Goal: Communication & Community: Answer question/provide support

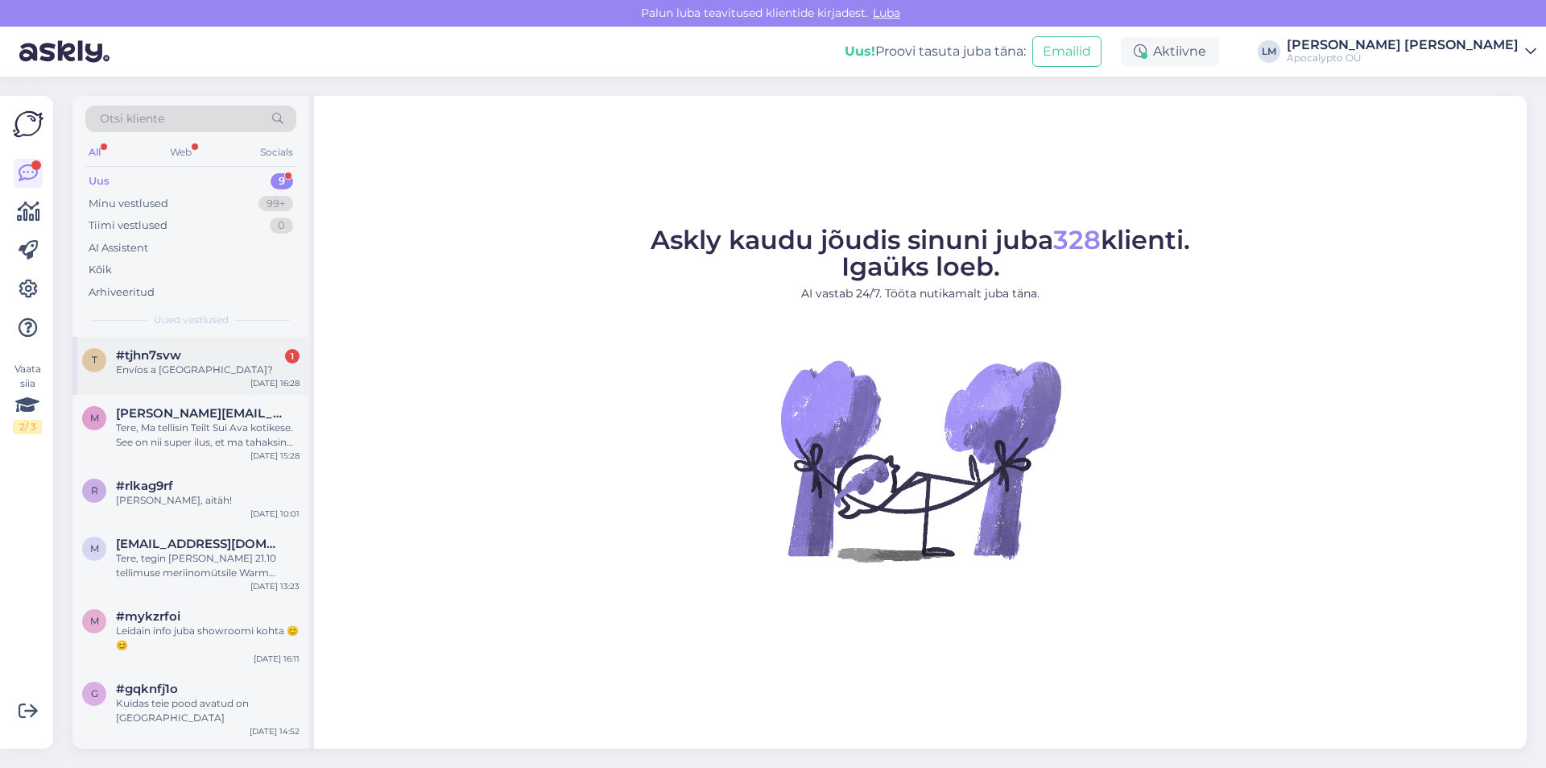
click at [178, 356] on span "#tjhn7svw" at bounding box center [148, 355] width 65 height 14
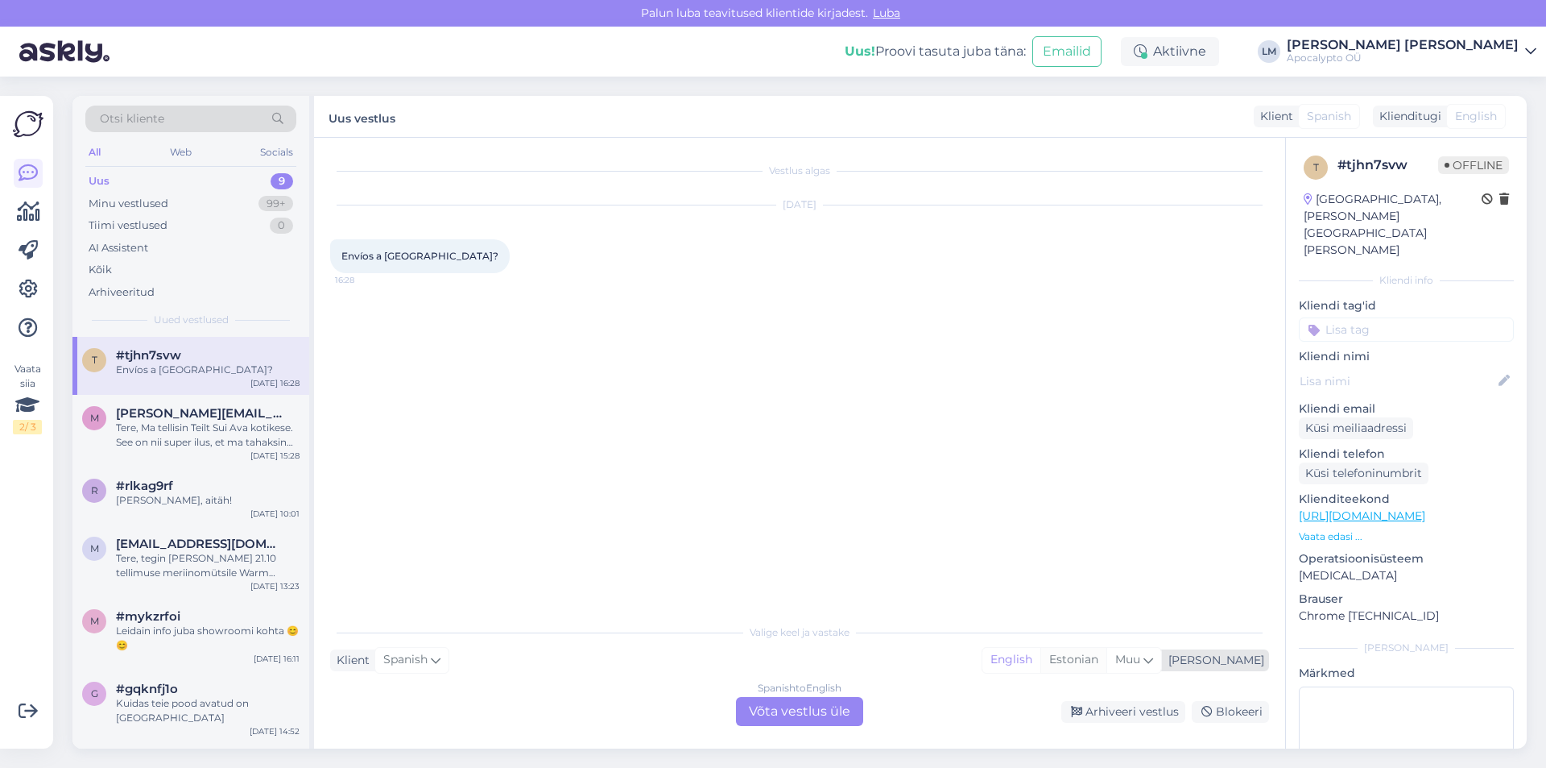
click at [1107, 652] on div "Estonian" at bounding box center [1074, 660] width 66 height 24
drag, startPoint x: 422, startPoint y: 257, endPoint x: 324, endPoint y: 248, distance: 98.7
click at [324, 248] on div "Vestlus algas [DATE] Envíos a [GEOGRAPHIC_DATA]? 16:28 Valige [PERSON_NAME] vas…" at bounding box center [799, 443] width 971 height 611
drag, startPoint x: 429, startPoint y: 255, endPoint x: 337, endPoint y: 250, distance: 92.0
click at [337, 250] on div "Envíos a [GEOGRAPHIC_DATA]? 16:28" at bounding box center [420, 256] width 180 height 34
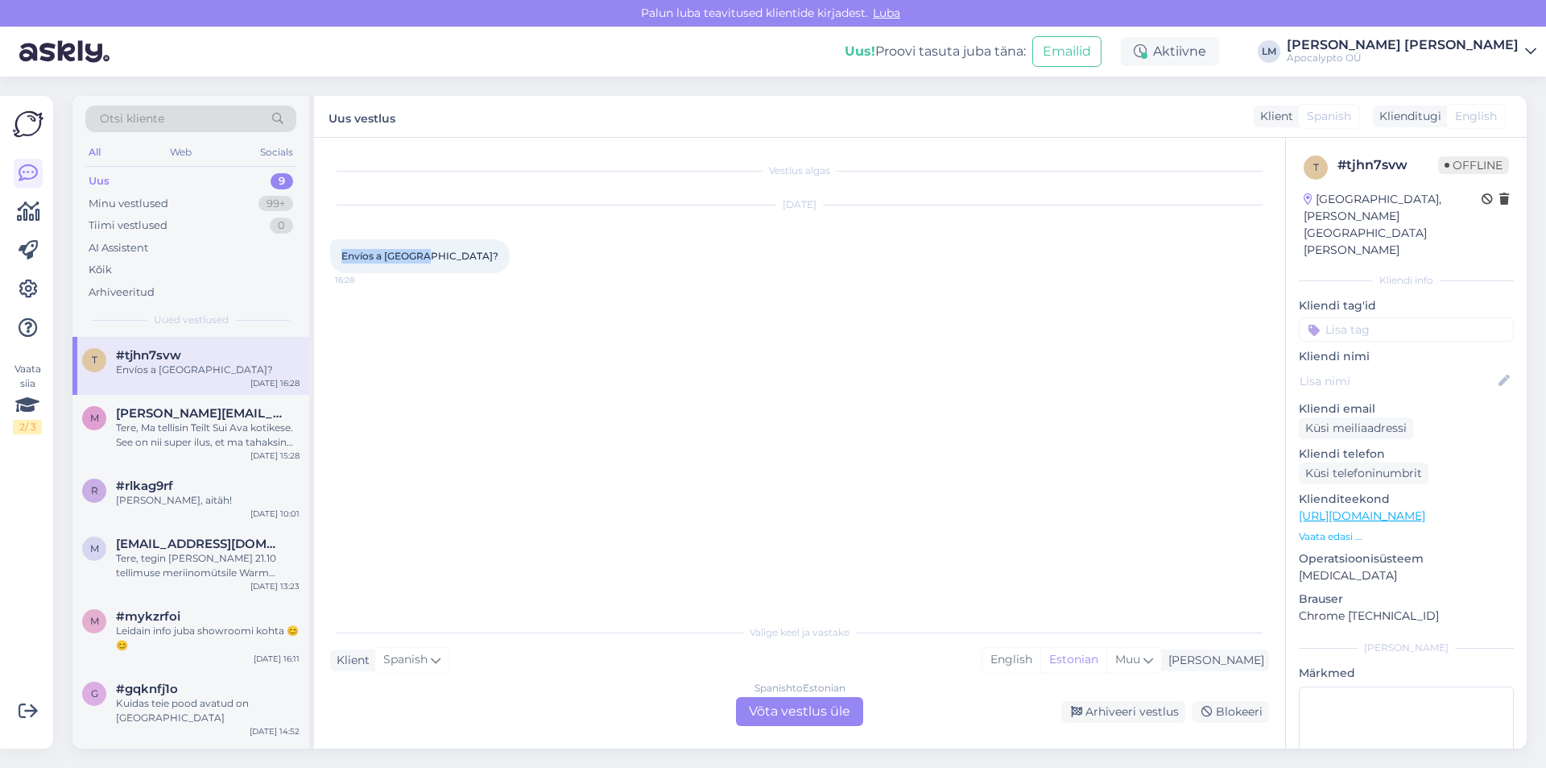
copy span "Envíos a [GEOGRAPHIC_DATA]?"
click at [817, 714] on div "Spanish to Estonian Võta vestlus üle" at bounding box center [799, 711] width 127 height 29
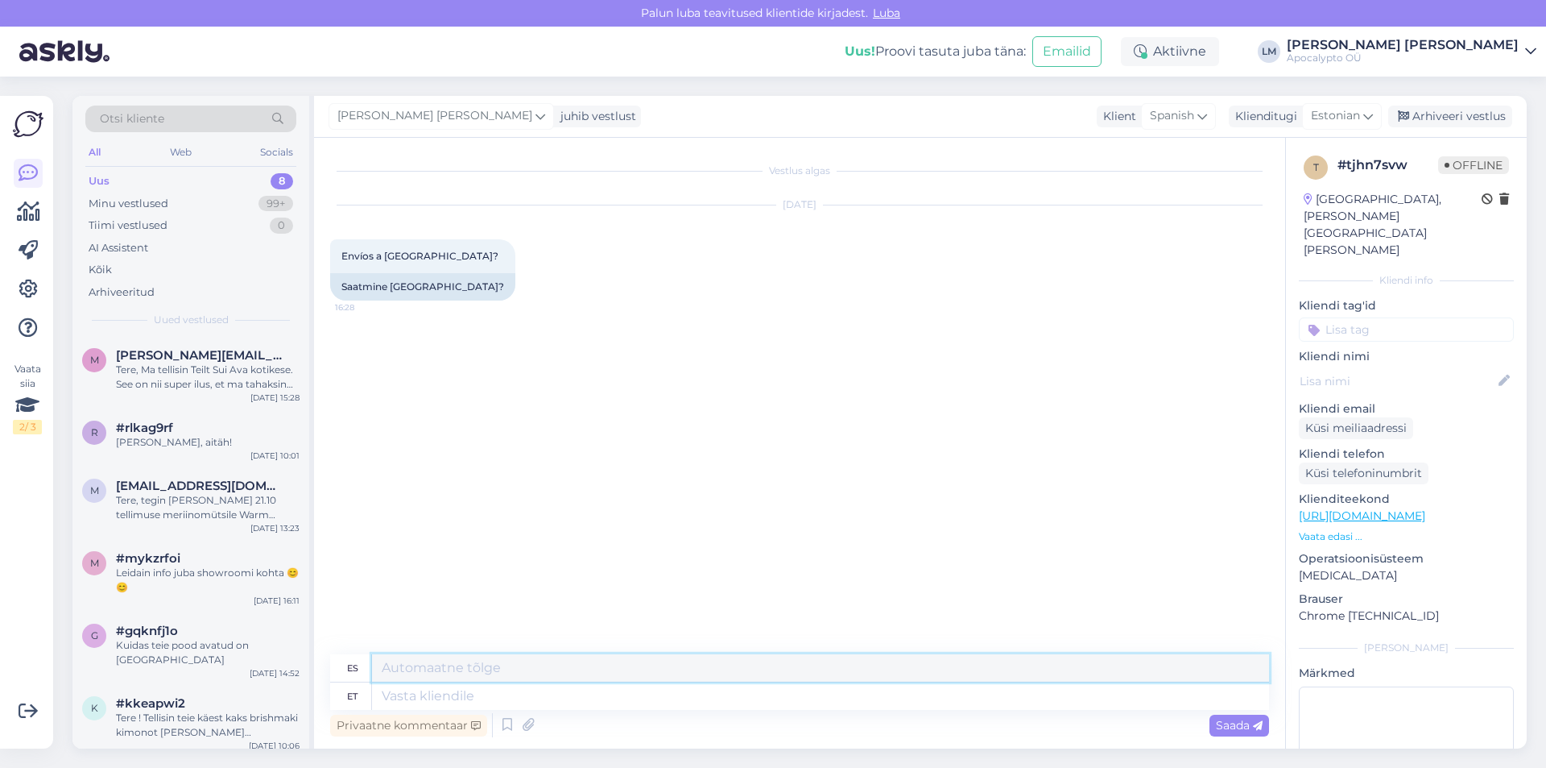
click at [425, 669] on textarea at bounding box center [820, 667] width 897 height 27
paste textarea "Lamentablemente no realizamos envíos a [GEOGRAPHIC_DATA]."
type textarea "Lamentablemente no realizamos envíos a [GEOGRAPHIC_DATA]."
click at [1237, 727] on span "Saada" at bounding box center [1239, 725] width 47 height 14
click at [1232, 718] on span "Saada" at bounding box center [1239, 725] width 47 height 14
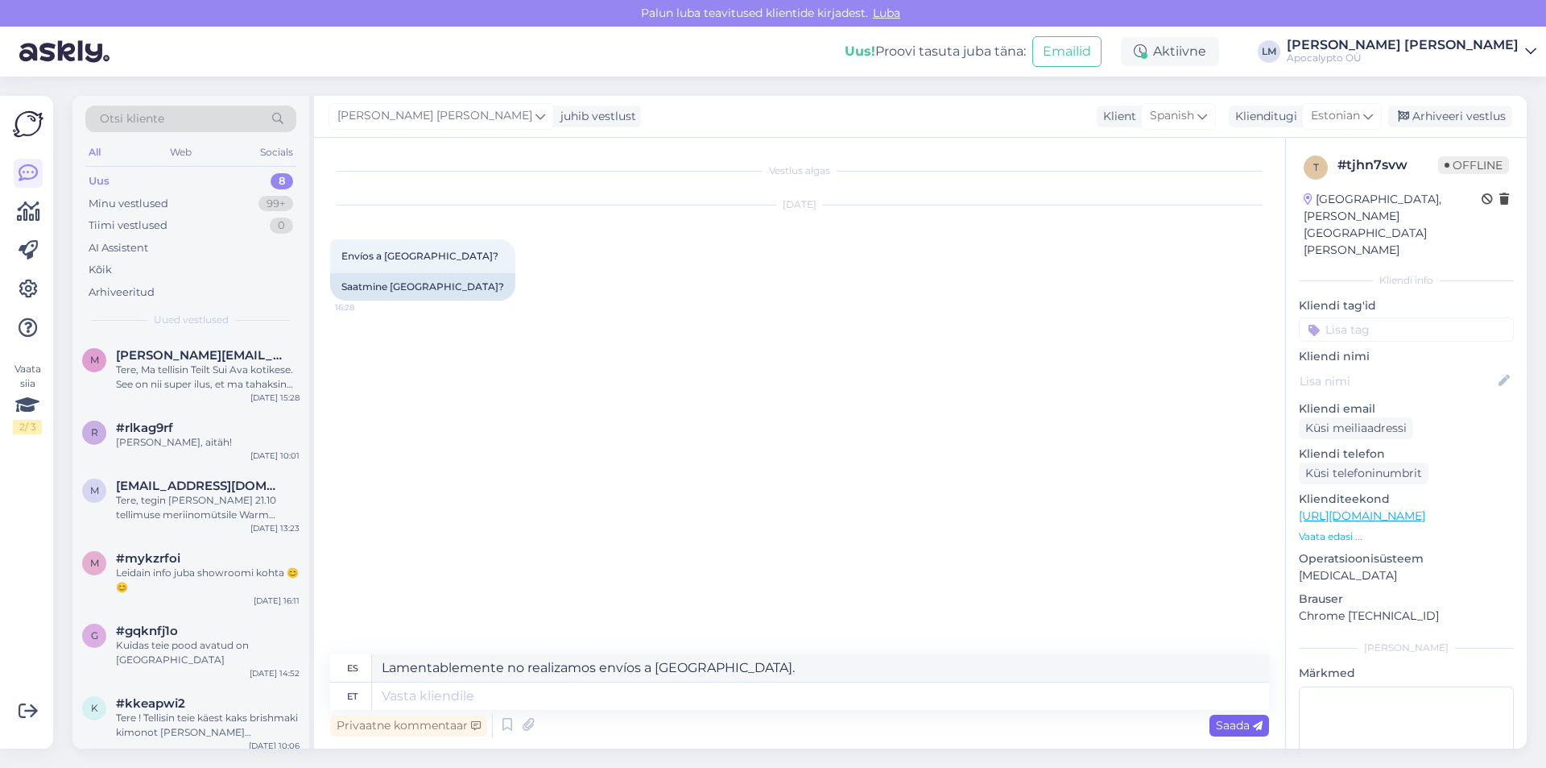
click at [1227, 726] on span "Saada" at bounding box center [1239, 725] width 47 height 14
click at [1228, 723] on span "Saada" at bounding box center [1239, 725] width 47 height 14
click at [453, 703] on textarea at bounding box center [820, 695] width 897 height 27
paste textarea "Lamentablemente no realizamos envíos a [GEOGRAPHIC_DATA]."
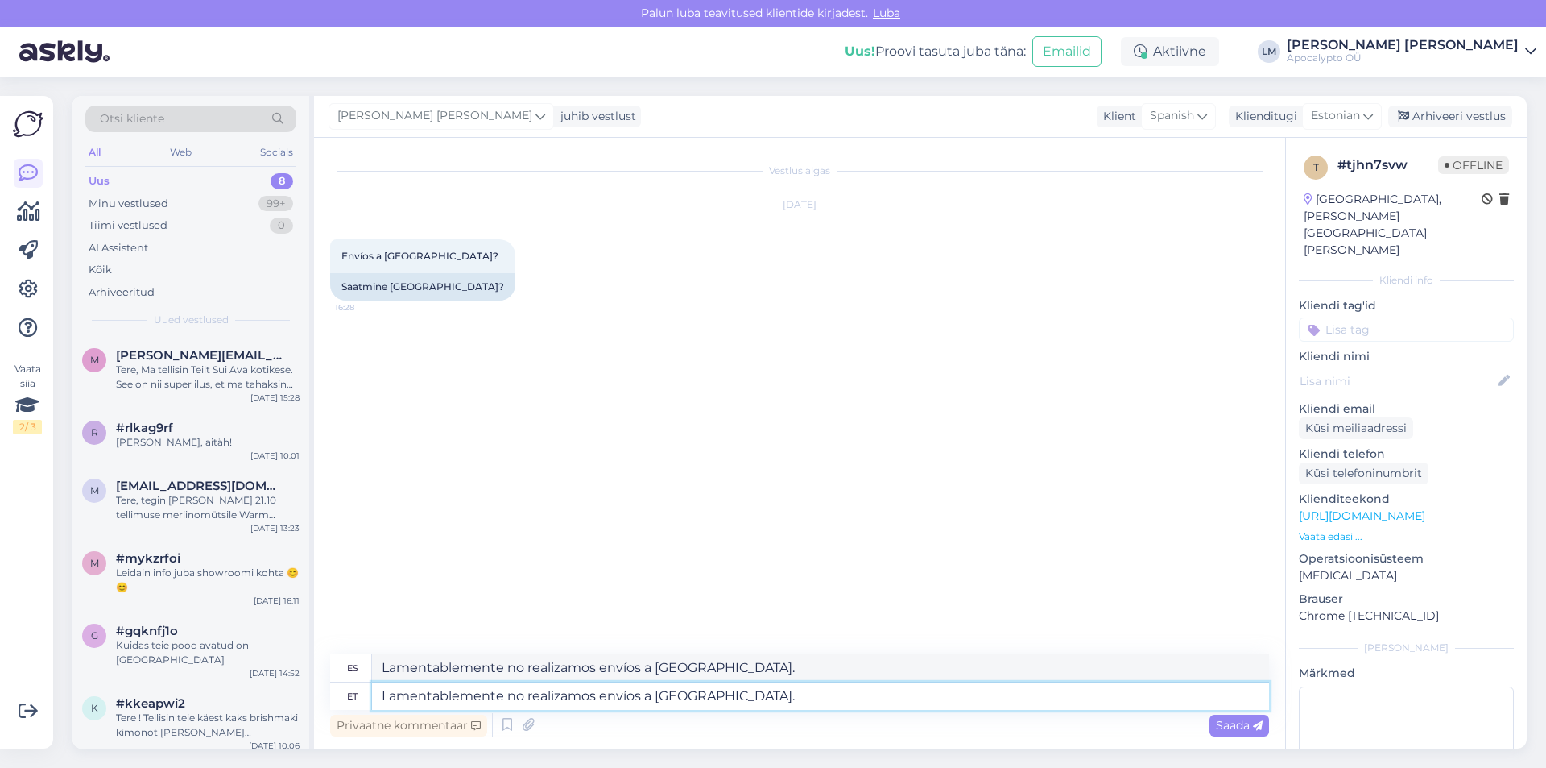
type textarea "Lamentablemente no realizamos envíos a [GEOGRAPHIC_DATA]."
drag, startPoint x: 716, startPoint y: 668, endPoint x: 359, endPoint y: 668, distance: 356.8
click at [359, 668] on div "es Lamentablemente no realizamos envíos a [GEOGRAPHIC_DATA]." at bounding box center [799, 668] width 939 height 28
click at [1242, 720] on span "Saada" at bounding box center [1239, 725] width 47 height 14
